Goal: Information Seeking & Learning: Understand process/instructions

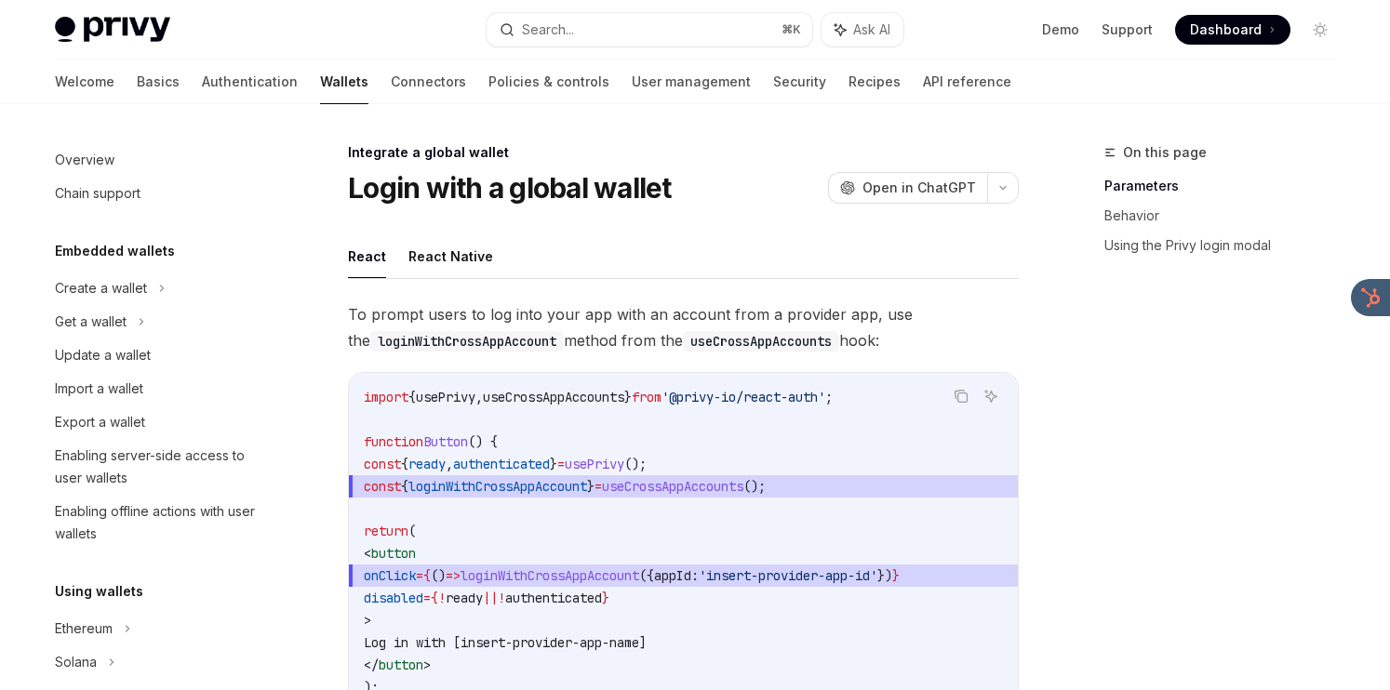
scroll to position [1154, 0]
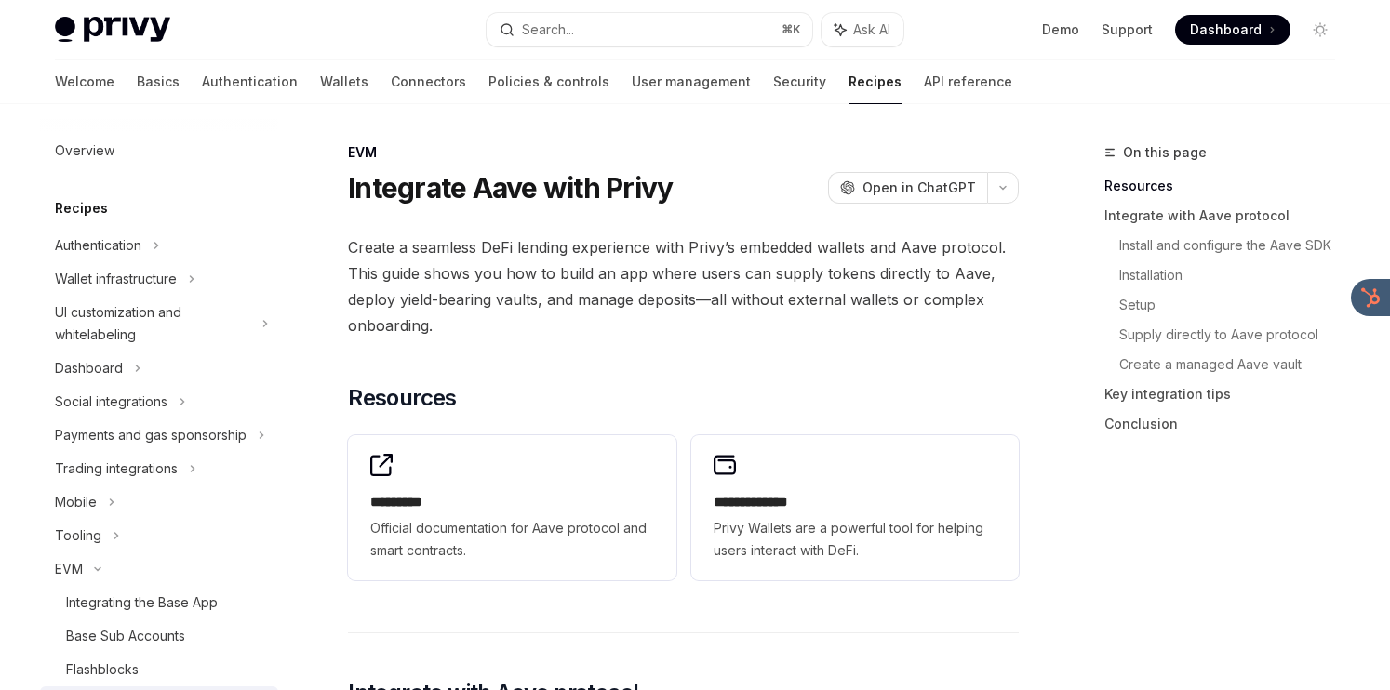
scroll to position [167, 0]
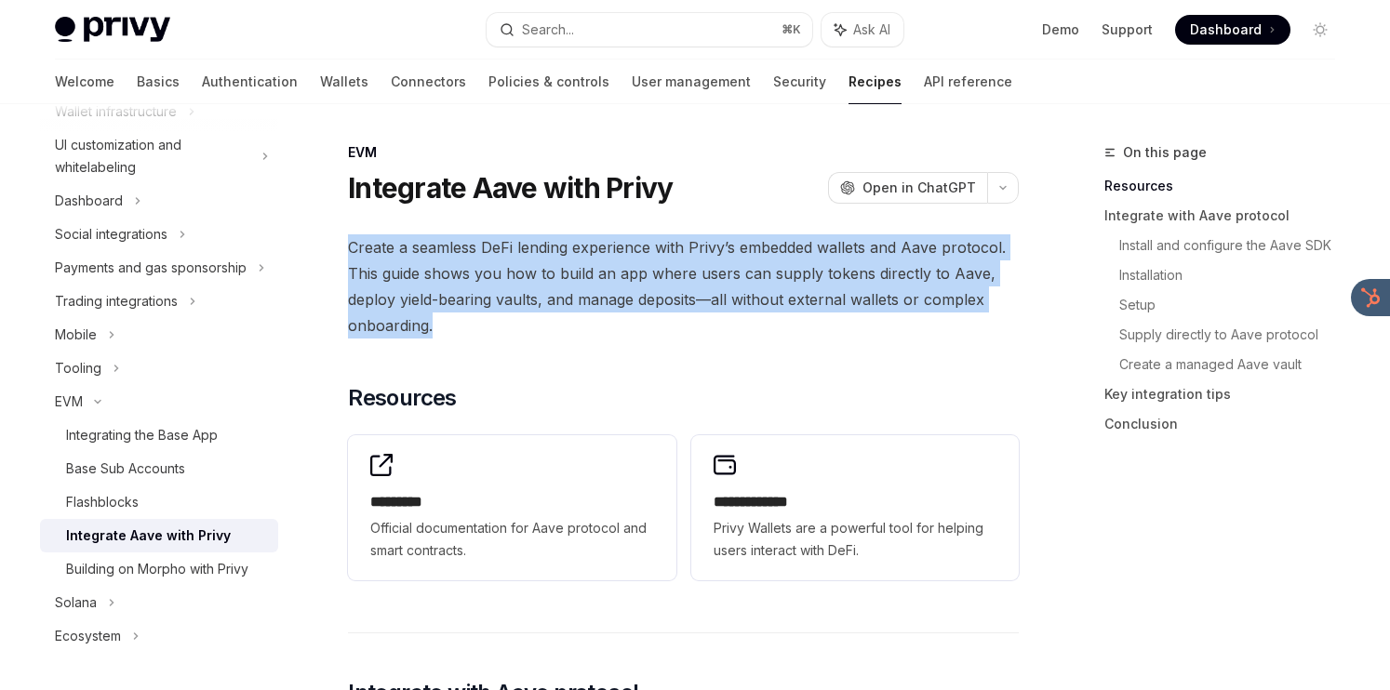
drag, startPoint x: 773, startPoint y: 215, endPoint x: 734, endPoint y: 322, distance: 113.9
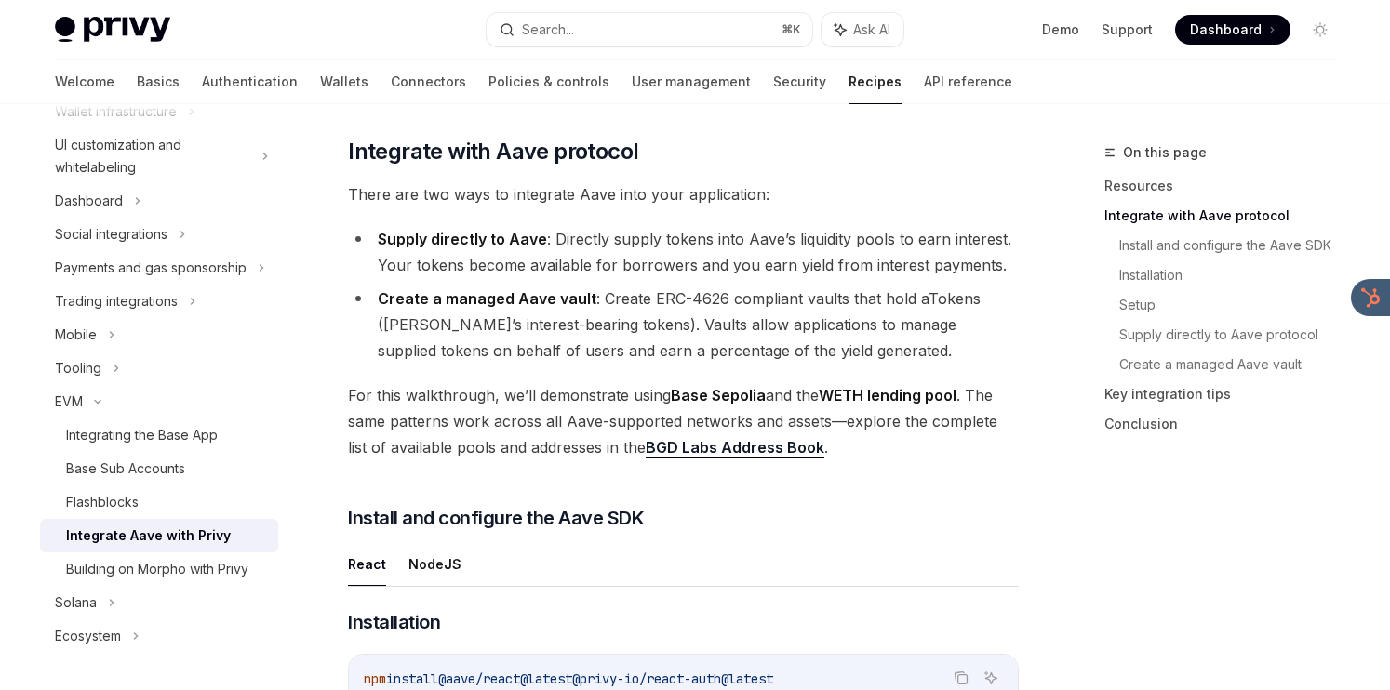
scroll to position [539, 0]
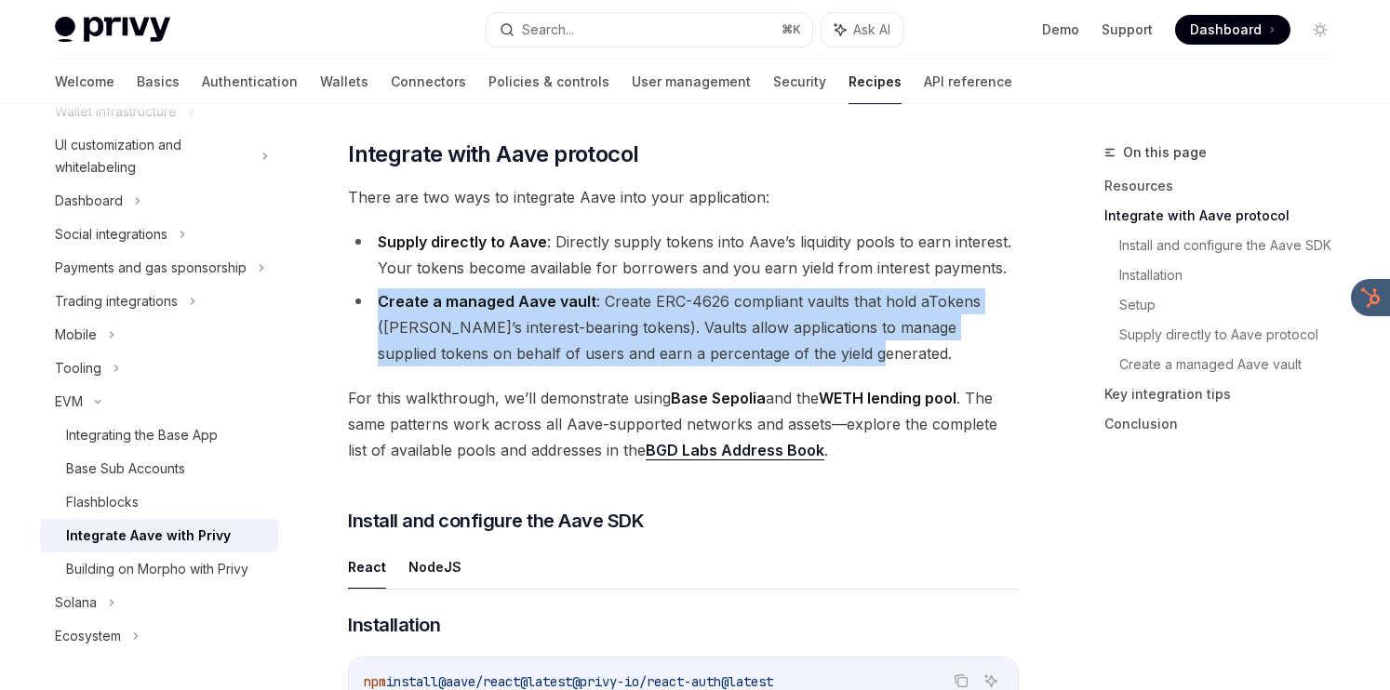
drag, startPoint x: 971, startPoint y: 282, endPoint x: 954, endPoint y: 341, distance: 61.8
click at [954, 341] on ul "Supply directly to Aave : Directly supply tokens into Aave’s liquidity pools to…" at bounding box center [683, 298] width 671 height 138
click at [949, 354] on li "Create a managed Aave vault : Create ERC-4626 compliant vaults that hold aToken…" at bounding box center [683, 327] width 671 height 78
drag, startPoint x: 948, startPoint y: 357, endPoint x: 982, endPoint y: 284, distance: 81.2
click at [982, 284] on ul "Supply directly to Aave : Directly supply tokens into Aave’s liquidity pools to…" at bounding box center [683, 298] width 671 height 138
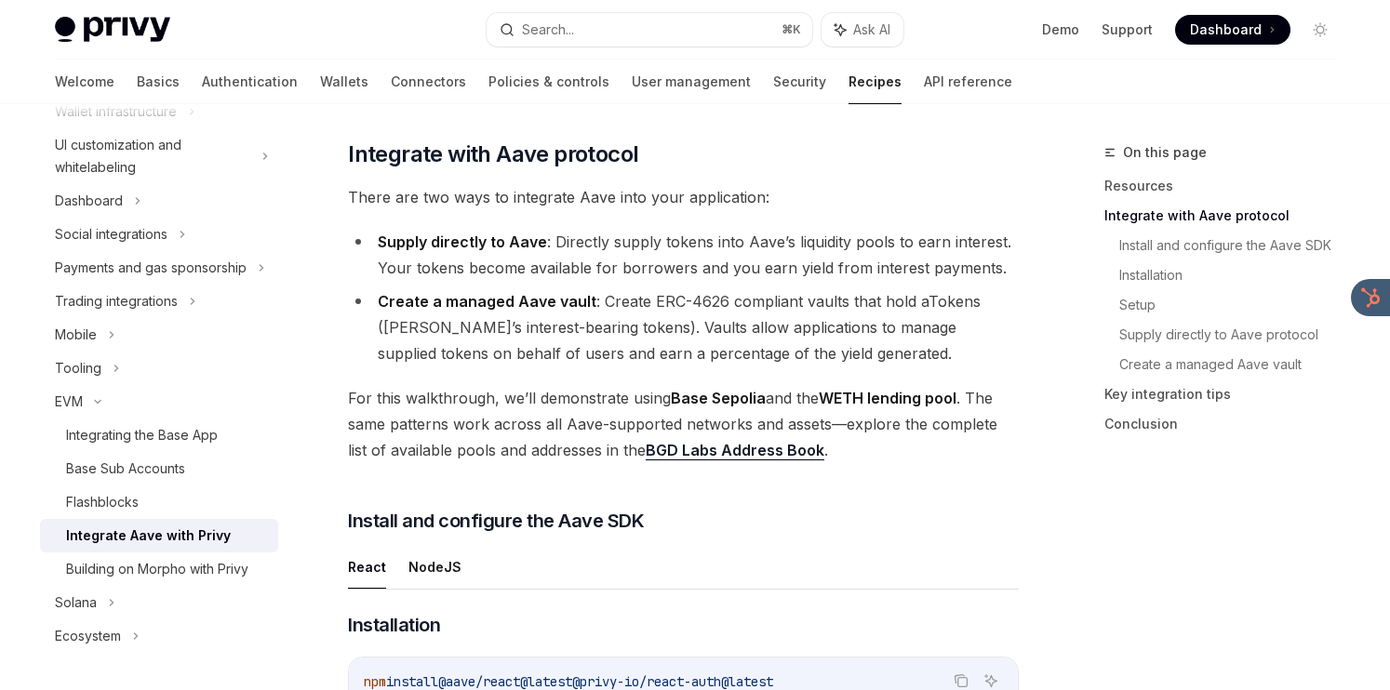
click at [1079, 364] on div "On this page Resources Integrate with Aave protocol Install and configure the A…" at bounding box center [1208, 297] width 283 height 313
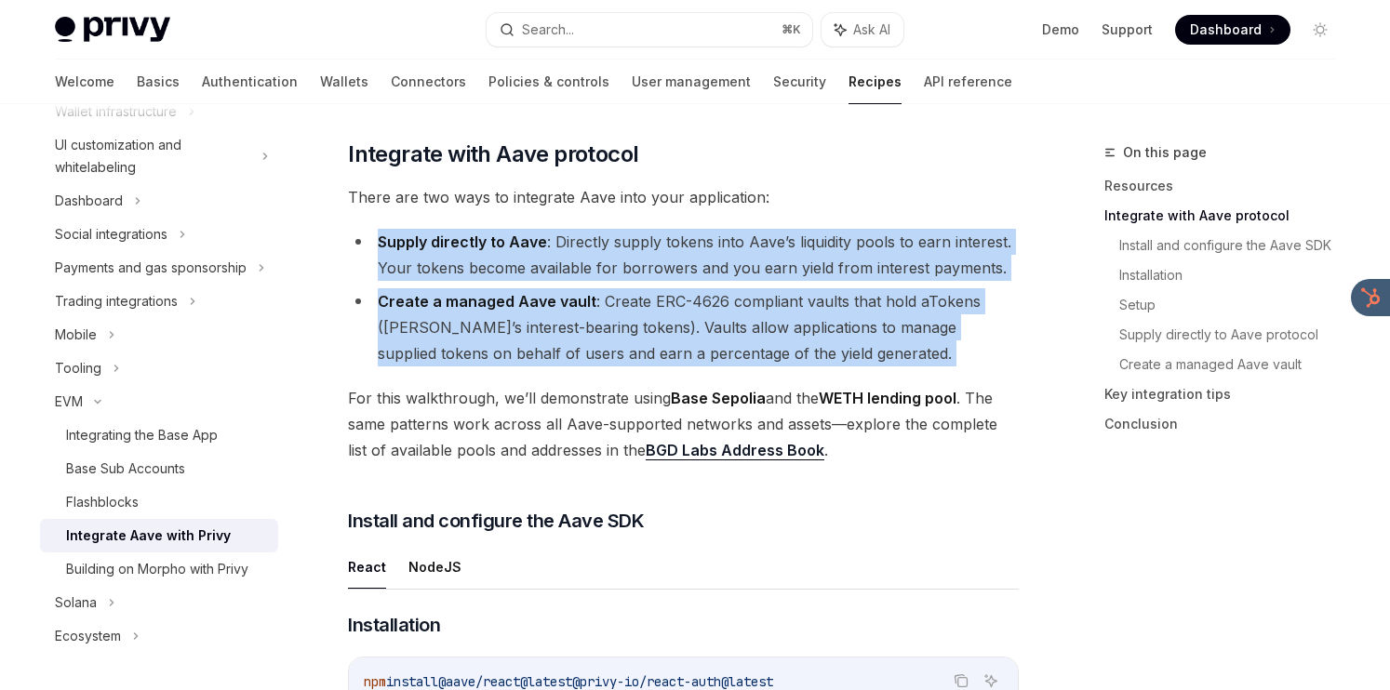
drag, startPoint x: 1016, startPoint y: 192, endPoint x: 973, endPoint y: 367, distance: 180.1
click at [966, 350] on li "Create a managed Aave vault : Create ERC-4626 compliant vaults that hold aToken…" at bounding box center [683, 327] width 671 height 78
drag, startPoint x: 966, startPoint y: 354, endPoint x: 980, endPoint y: 219, distance: 135.6
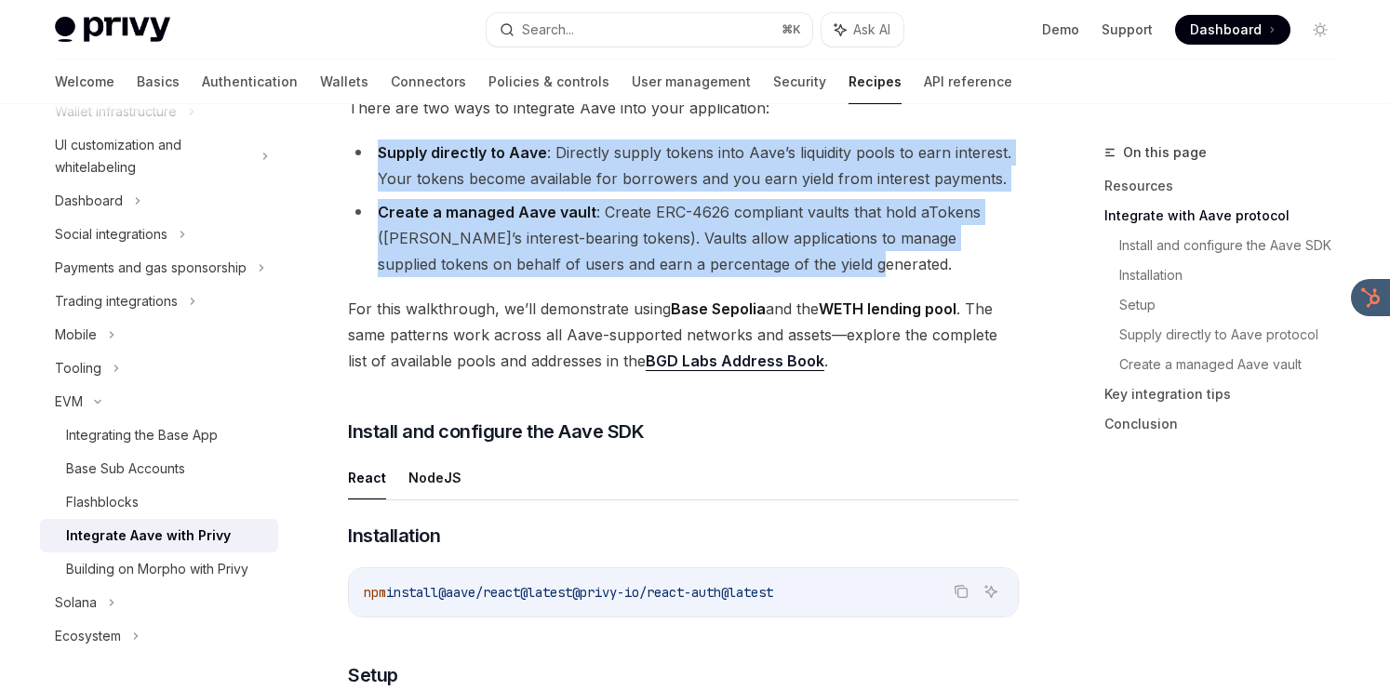
scroll to position [632, 0]
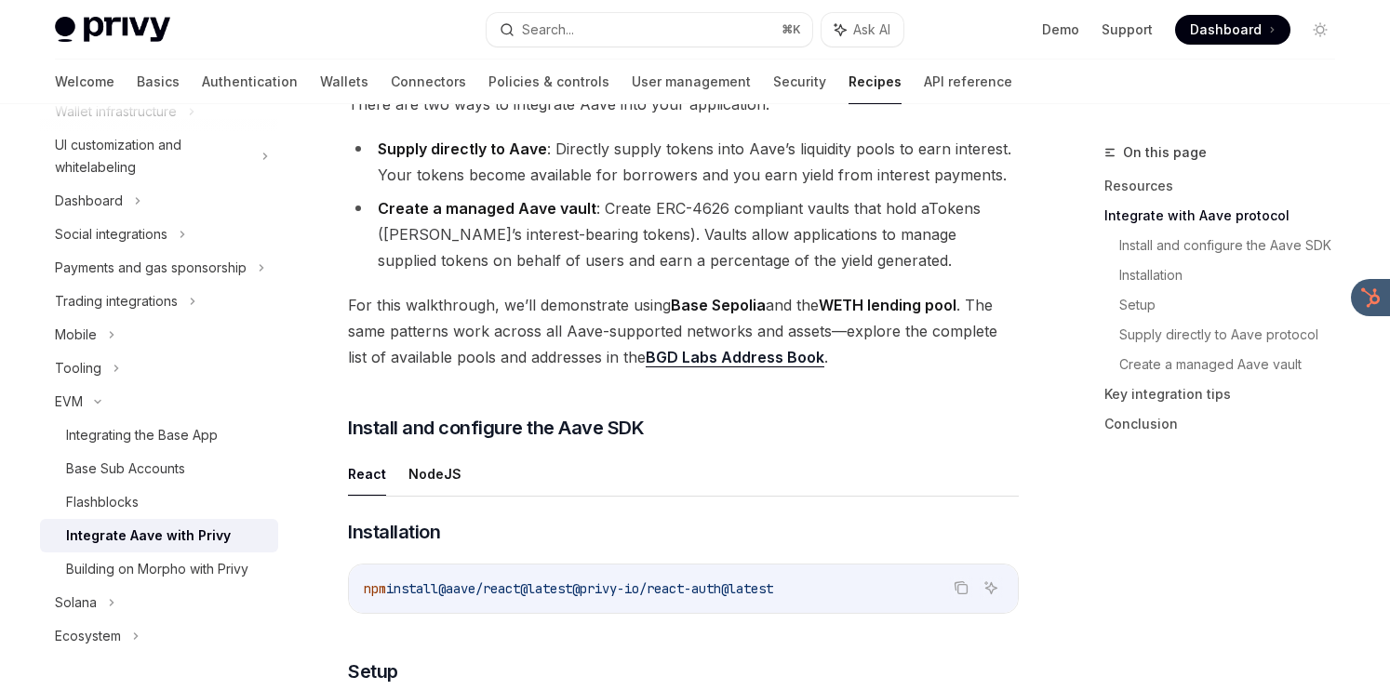
click at [956, 351] on span "For this walkthrough, we’ll demonstrate using Base Sepolia and the WETH lending…" at bounding box center [683, 331] width 671 height 78
